Goal: Entertainment & Leisure: Consume media (video, audio)

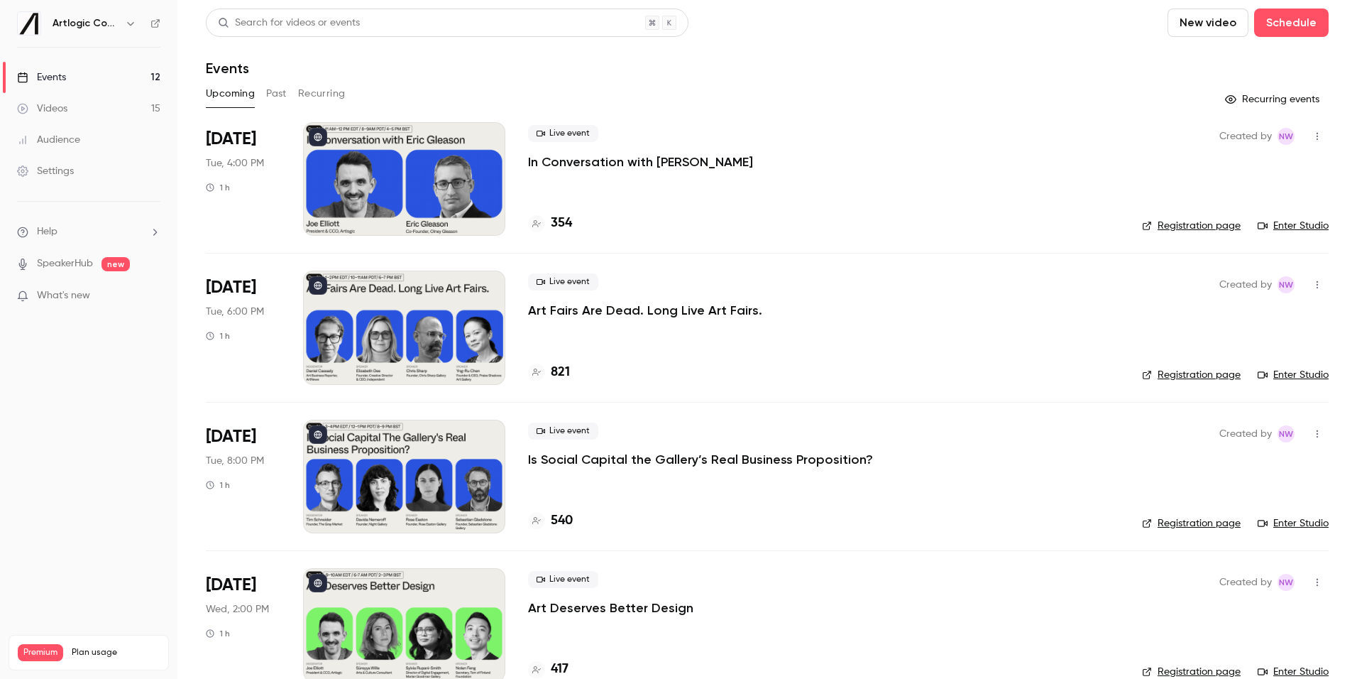
scroll to position [530, 0]
click at [110, 77] on link "Events 12" at bounding box center [88, 77] width 177 height 31
click at [264, 93] on div "Upcoming Past Recurring" at bounding box center [767, 93] width 1123 height 23
click at [275, 94] on button "Past" at bounding box center [276, 93] width 21 height 23
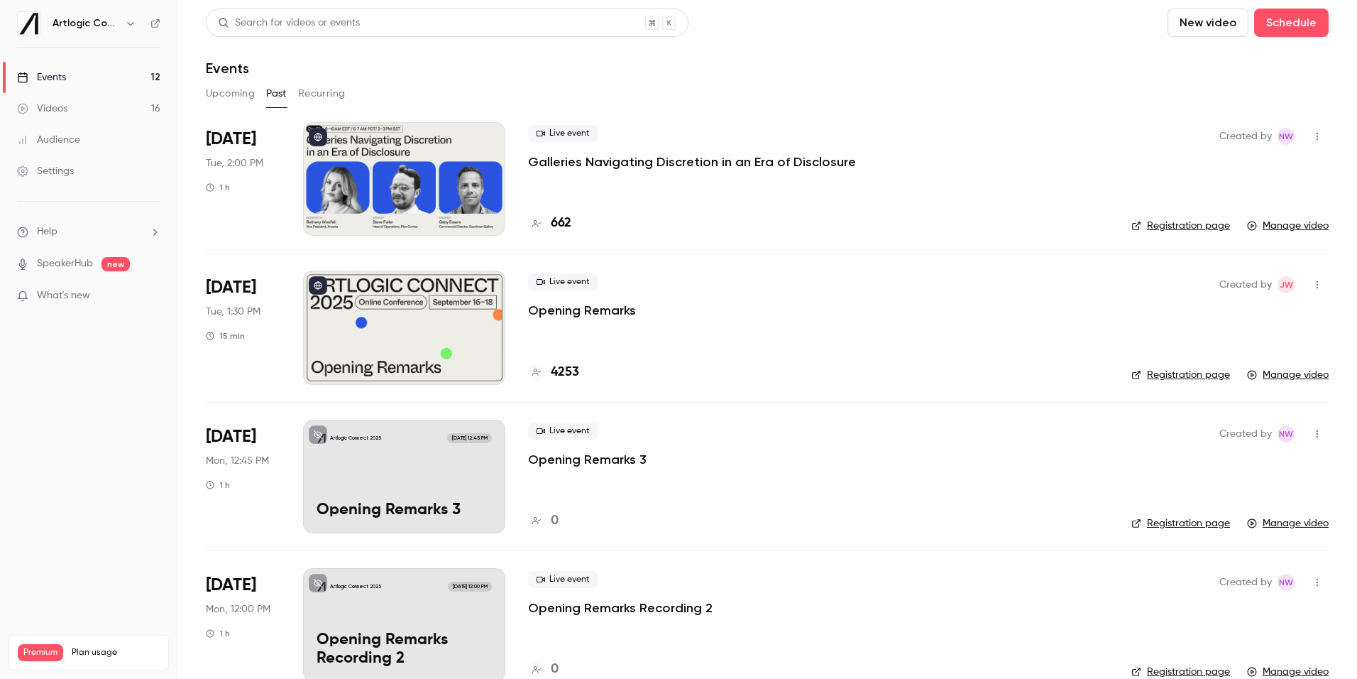
click at [66, 107] on div "Videos" at bounding box center [42, 109] width 50 height 14
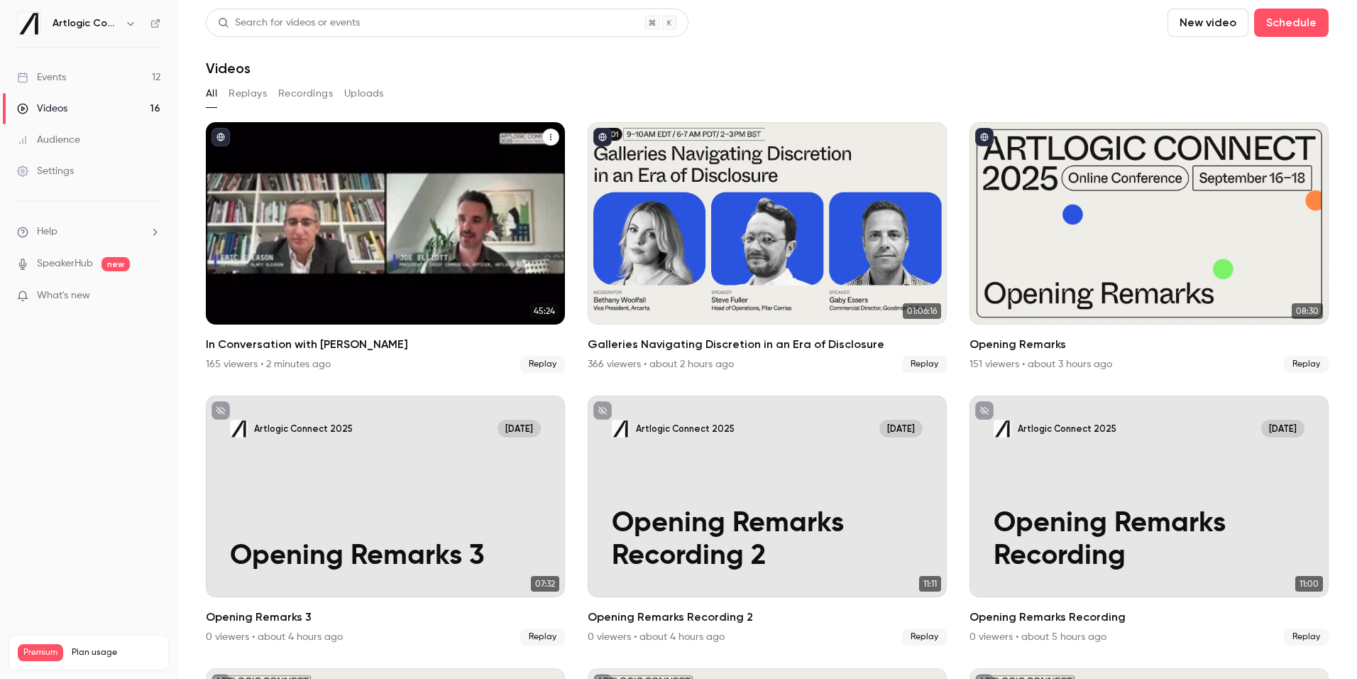
click at [386, 177] on div "In Conversation with Eric Gleason" at bounding box center [385, 223] width 359 height 202
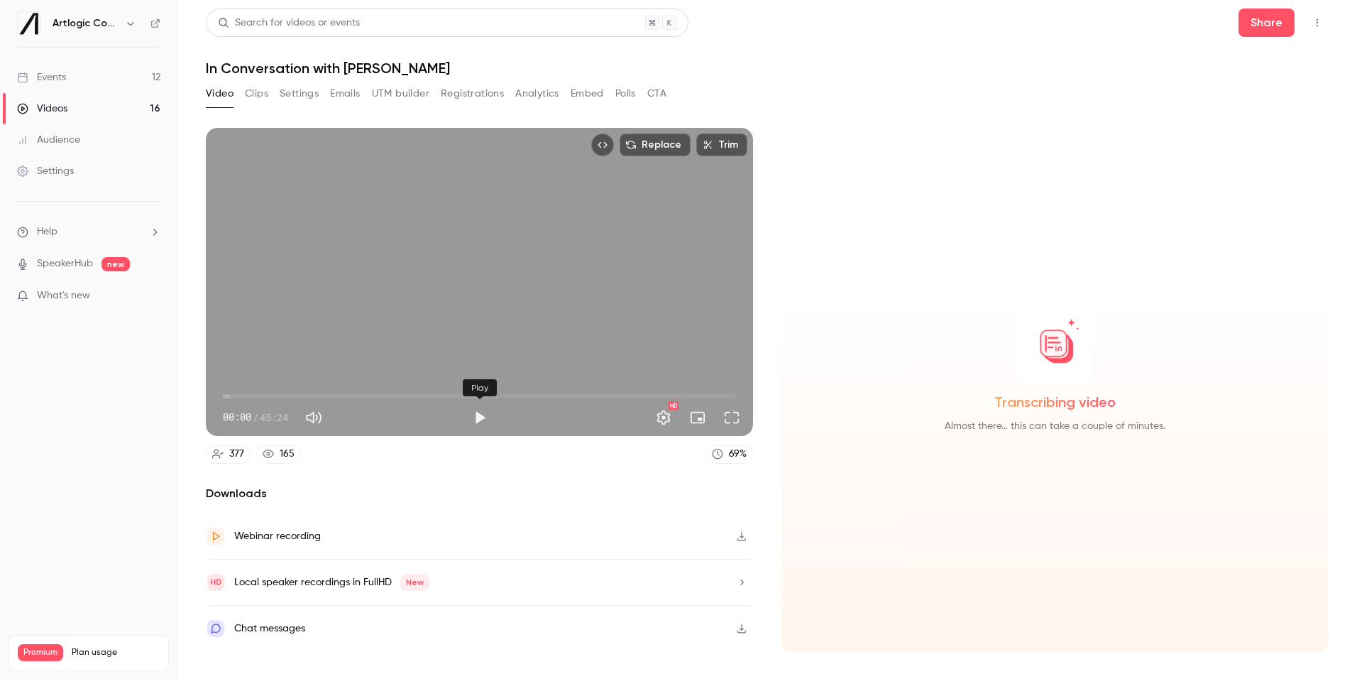
click at [475, 420] on button "Play" at bounding box center [480, 417] width 28 height 28
click at [264, 393] on span "00:10" at bounding box center [479, 396] width 513 height 23
click at [334, 394] on span "09:47" at bounding box center [479, 396] width 513 height 23
click at [427, 393] on span "18:01" at bounding box center [479, 396] width 513 height 23
click at [462, 393] on span "21:10" at bounding box center [479, 396] width 513 height 23
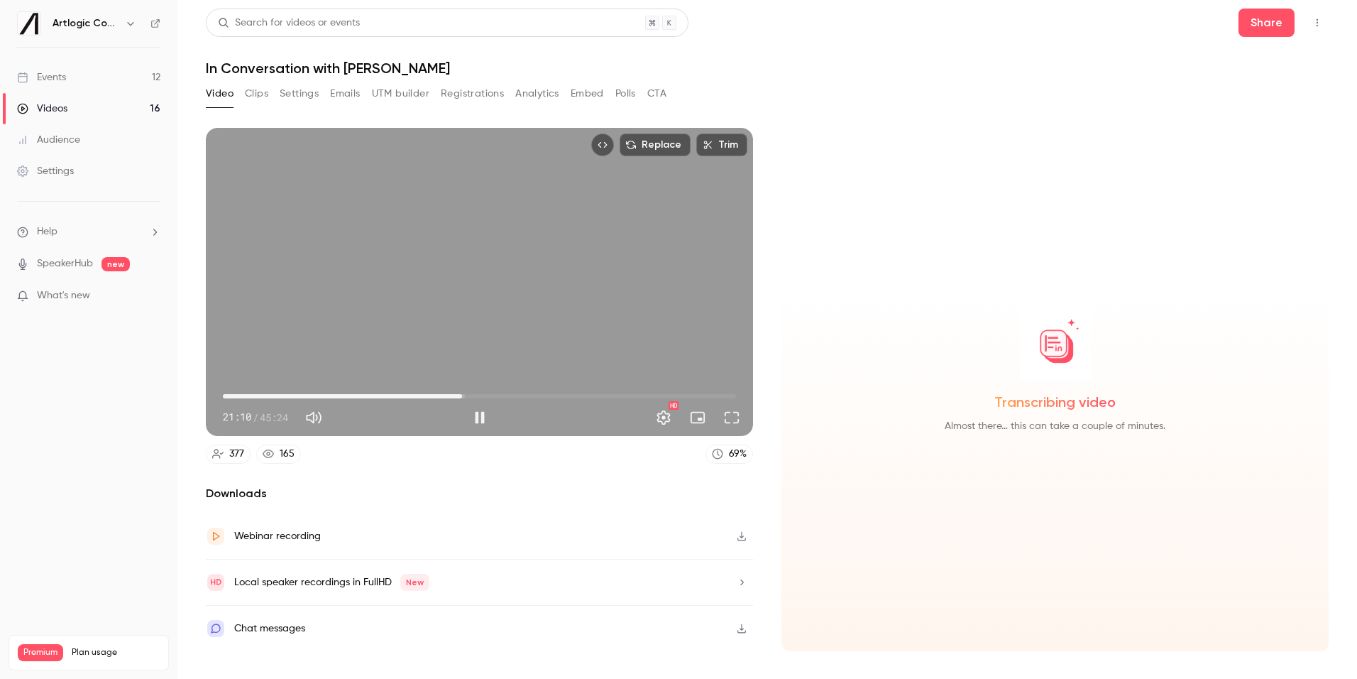
click at [519, 395] on span "21:10" at bounding box center [479, 396] width 513 height 23
click at [596, 395] on span "26:11" at bounding box center [479, 396] width 513 height 23
click at [656, 393] on span "38:18" at bounding box center [479, 396] width 513 height 23
click at [681, 396] on span "38:18" at bounding box center [479, 396] width 513 height 23
click at [713, 397] on span "40:34" at bounding box center [479, 396] width 513 height 23
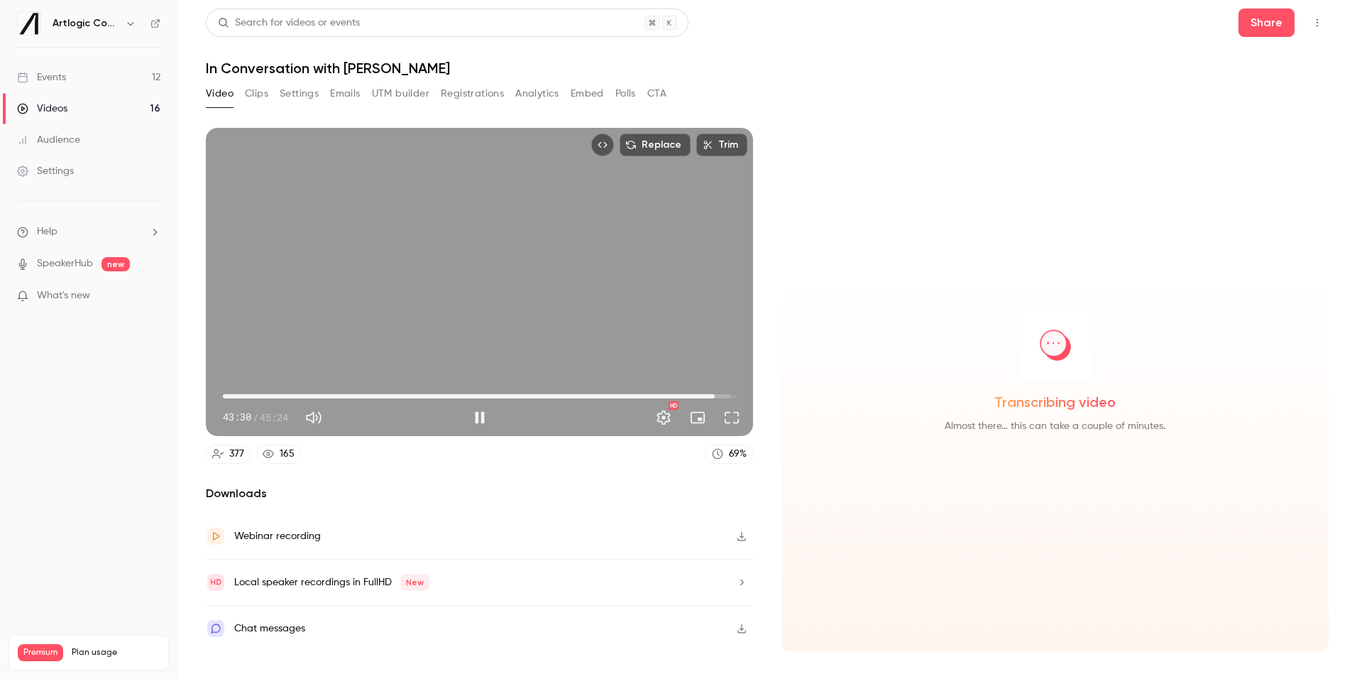
click at [728, 395] on span "43:30" at bounding box center [479, 396] width 513 height 23
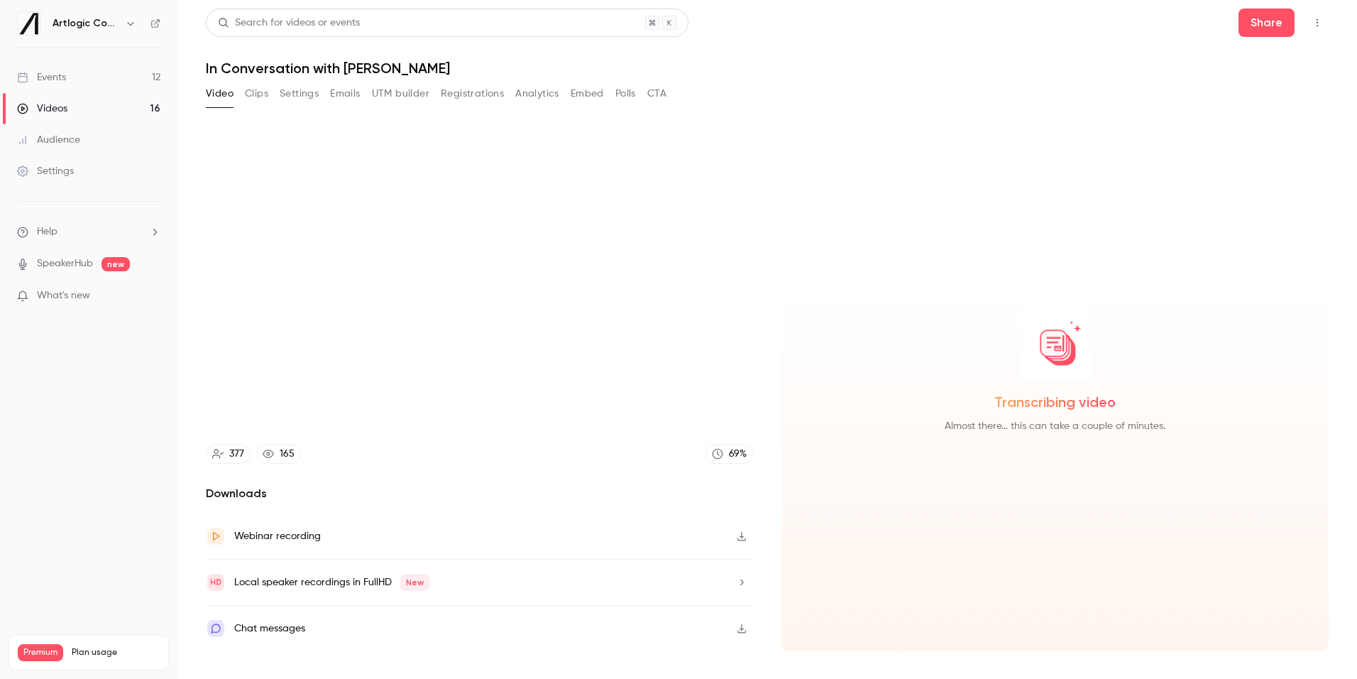
type input "******"
